Goal: Transaction & Acquisition: Book appointment/travel/reservation

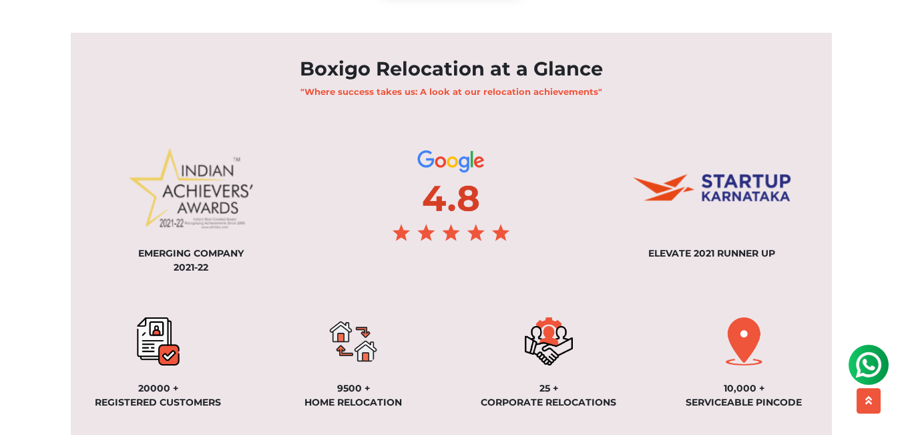
click at [183, 182] on img at bounding box center [191, 188] width 160 height 118
drag, startPoint x: 186, startPoint y: 178, endPoint x: 208, endPoint y: 162, distance: 27.2
click at [206, 164] on img at bounding box center [191, 188] width 160 height 118
drag, startPoint x: 214, startPoint y: 160, endPoint x: 252, endPoint y: 146, distance: 40.6
drag, startPoint x: 196, startPoint y: 170, endPoint x: 199, endPoint y: 150, distance: 19.5
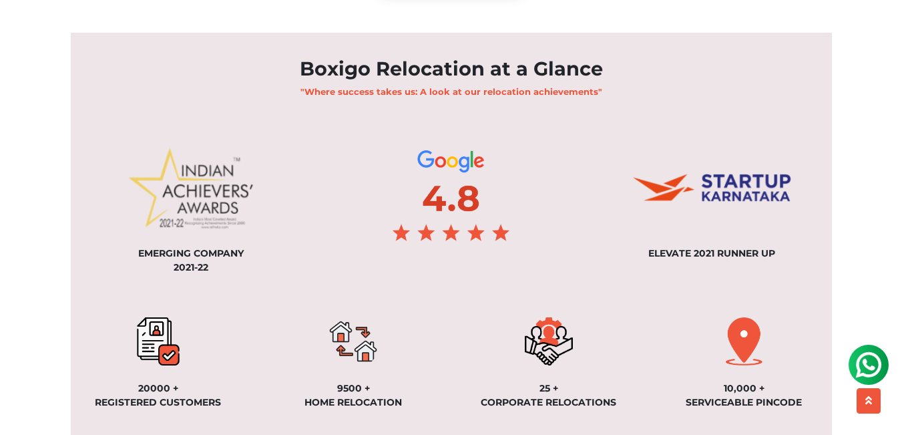
click at [246, 112] on section "Boxigo Relocation at a Glance "Where success takes us: A look at our relocation…" at bounding box center [451, 278] width 761 height 491
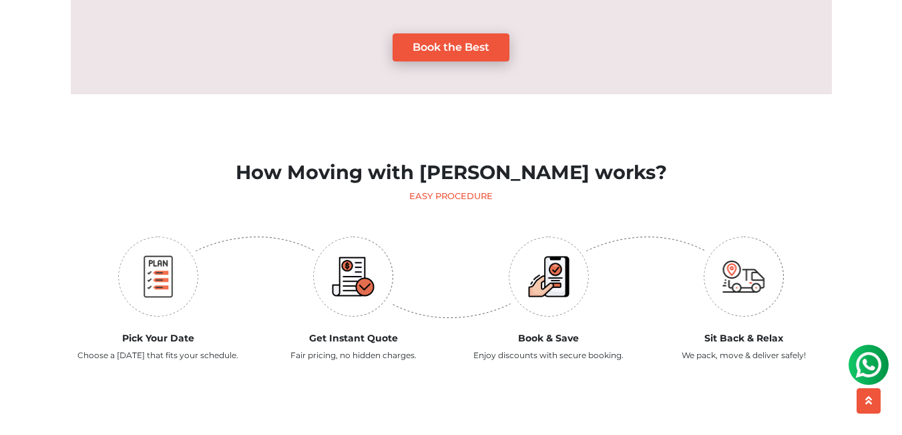
scroll to position [1368, 0]
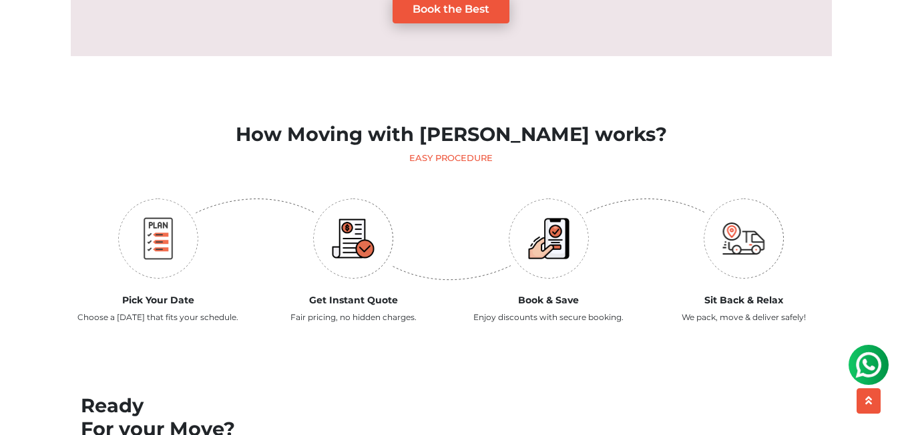
drag, startPoint x: 793, startPoint y: 184, endPoint x: 832, endPoint y: 190, distance: 39.9
click at [832, 195] on div "Sit Back & Relax We pack, move & deliver safely!" at bounding box center [744, 264] width 196 height 139
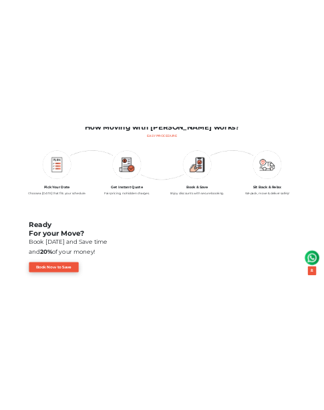
scroll to position [1435, 0]
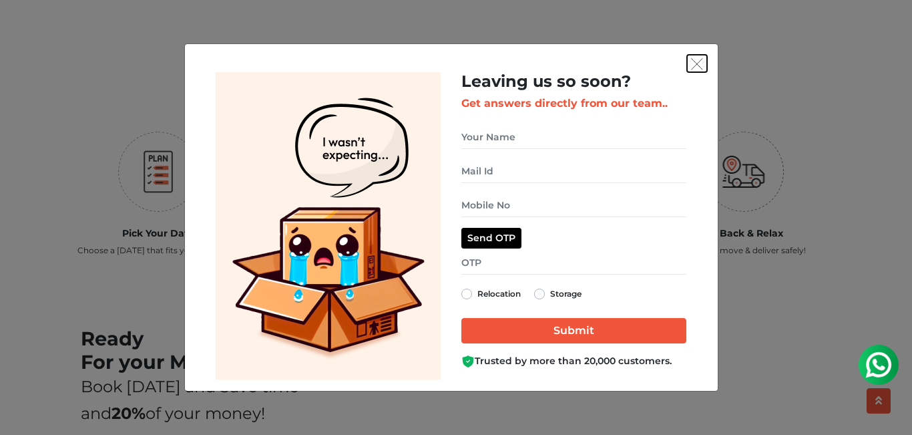
click at [703, 63] on button "get free quote dialog" at bounding box center [697, 63] width 20 height 17
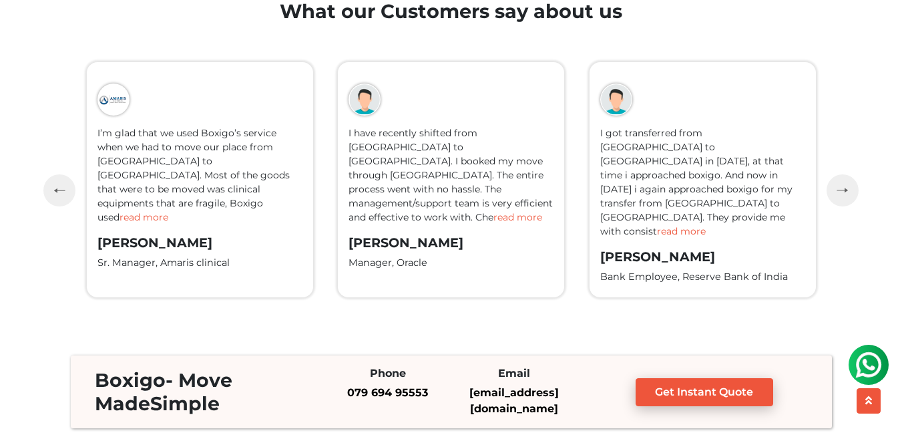
scroll to position [2971, 0]
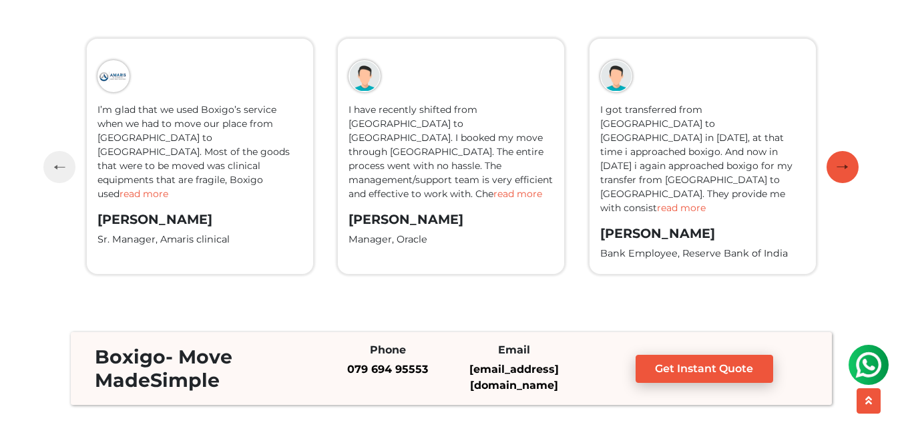
click at [837, 163] on img "button" at bounding box center [842, 166] width 11 height 6
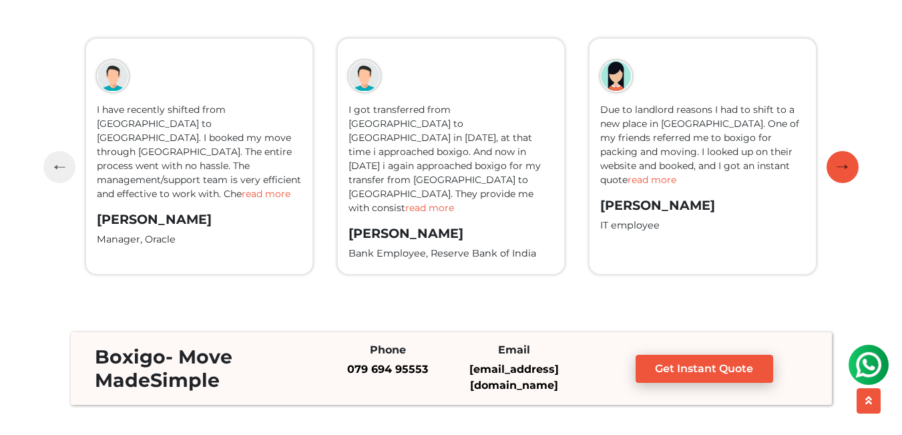
click at [837, 163] on img "button" at bounding box center [842, 166] width 11 height 6
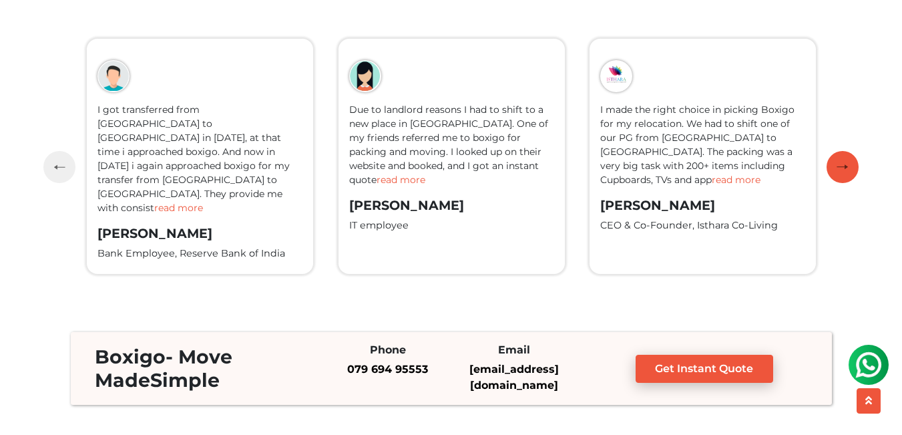
drag, startPoint x: 837, startPoint y: 163, endPoint x: 849, endPoint y: 162, distance: 11.4
click at [849, 162] on button "button" at bounding box center [843, 167] width 32 height 32
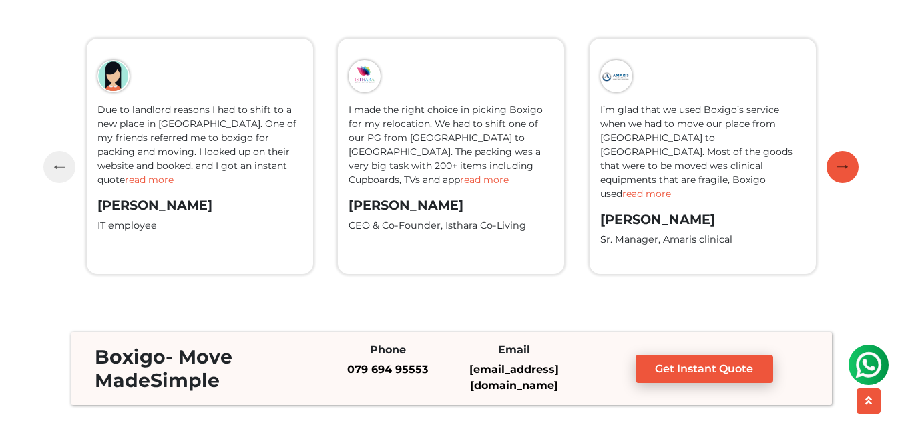
click at [849, 162] on button "button" at bounding box center [843, 167] width 32 height 32
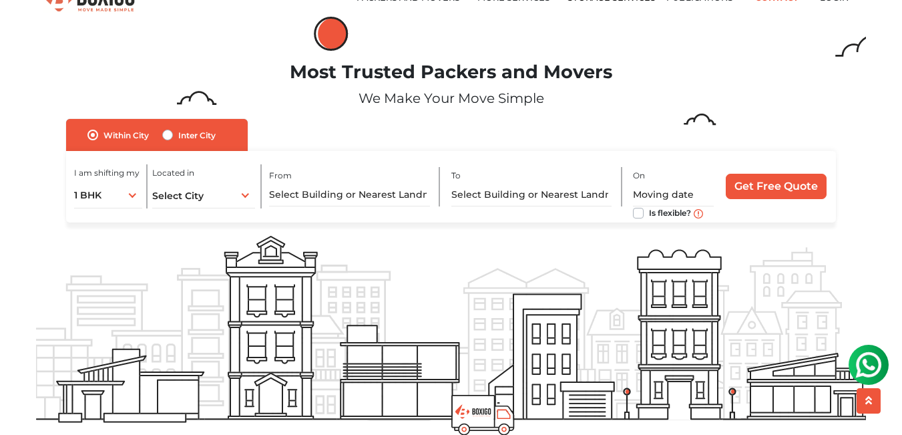
scroll to position [0, 0]
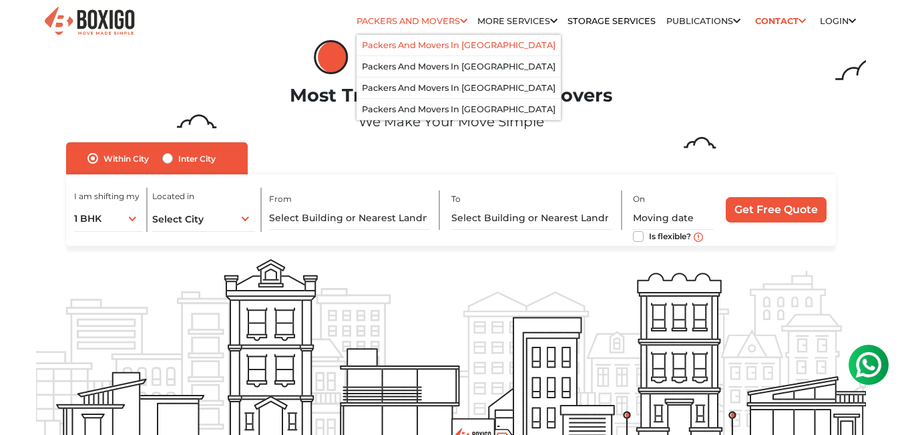
click at [434, 43] on link "Packers and Movers in [GEOGRAPHIC_DATA]" at bounding box center [459, 45] width 194 height 10
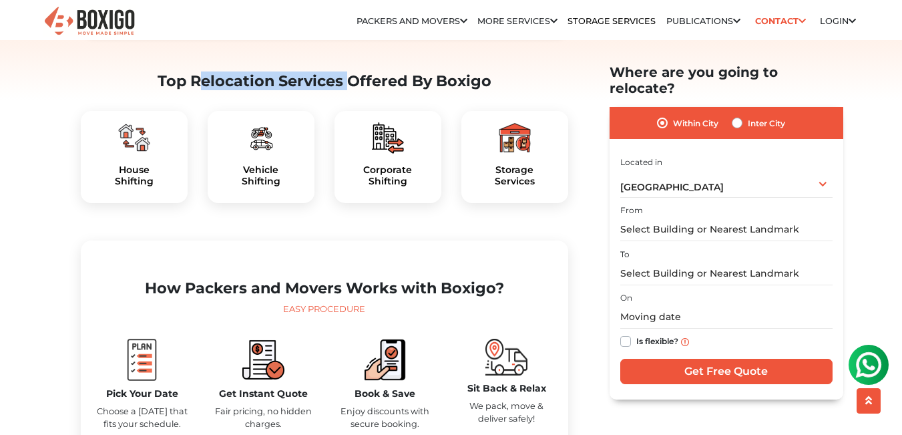
drag, startPoint x: 192, startPoint y: 108, endPoint x: 344, endPoint y: 109, distance: 151.6
click at [344, 90] on h2 "Top Relocation Services Offered By Boxigo" at bounding box center [324, 81] width 487 height 18
copy h2 "Relocation Services"
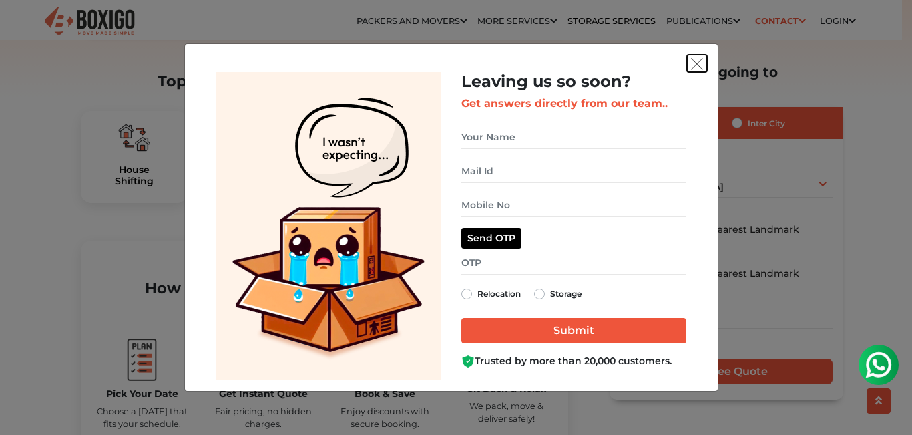
click at [696, 63] on img "get free quote dialog" at bounding box center [697, 64] width 12 height 12
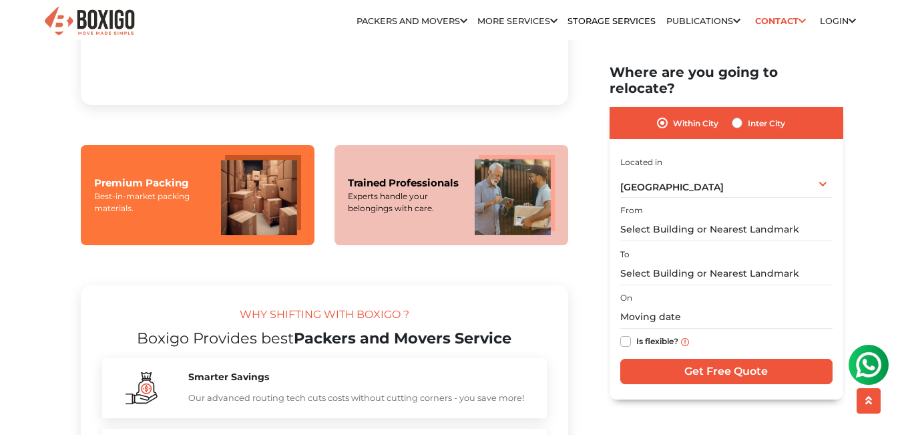
scroll to position [1068, 0]
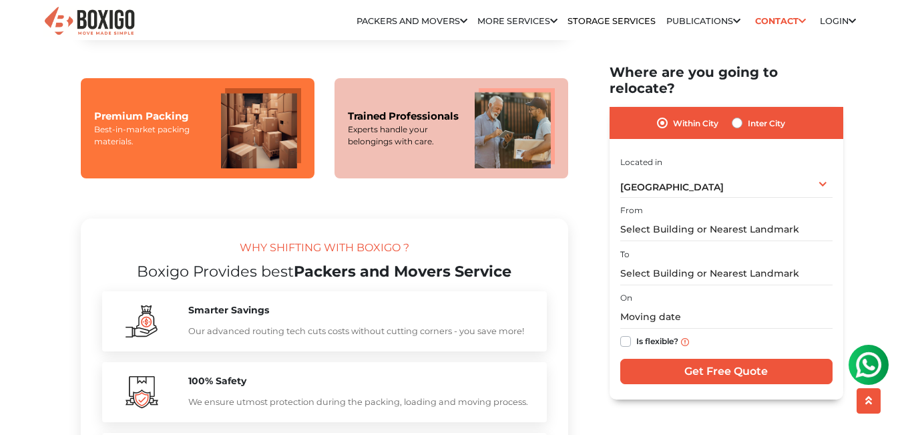
click at [509, 161] on img at bounding box center [515, 128] width 80 height 80
click at [435, 148] on div "Experts handle your belongings with care." at bounding box center [405, 136] width 114 height 24
click at [520, 158] on img at bounding box center [515, 128] width 80 height 80
drag, startPoint x: 422, startPoint y: 162, endPoint x: 409, endPoint y: 162, distance: 13.4
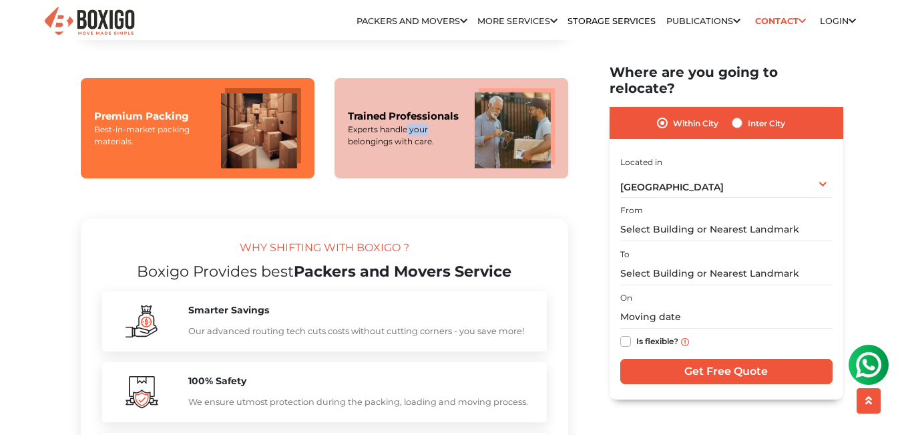
click at [409, 148] on div "Experts handle your belongings with care." at bounding box center [405, 136] width 114 height 24
click at [588, 148] on section "Packers and Movers in [GEOGRAPHIC_DATA] Effortlessly streamlining Every movemen…" at bounding box center [705, 231] width 234 height 335
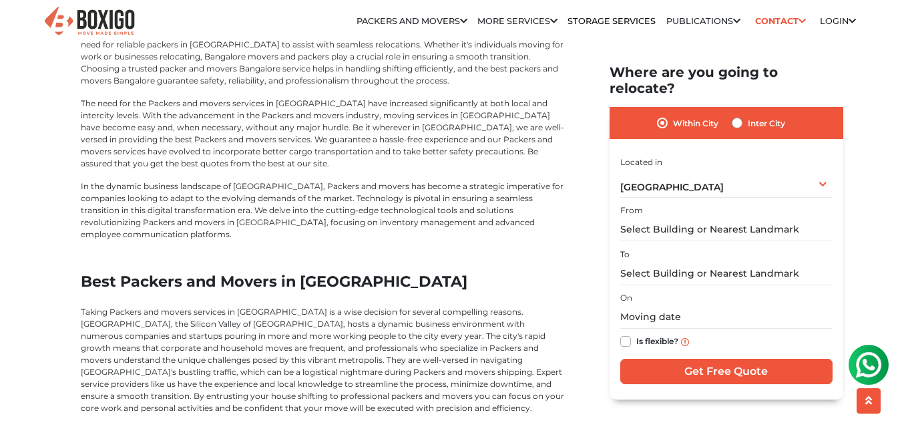
scroll to position [4407, 0]
